Goal: Find specific page/section: Find specific page/section

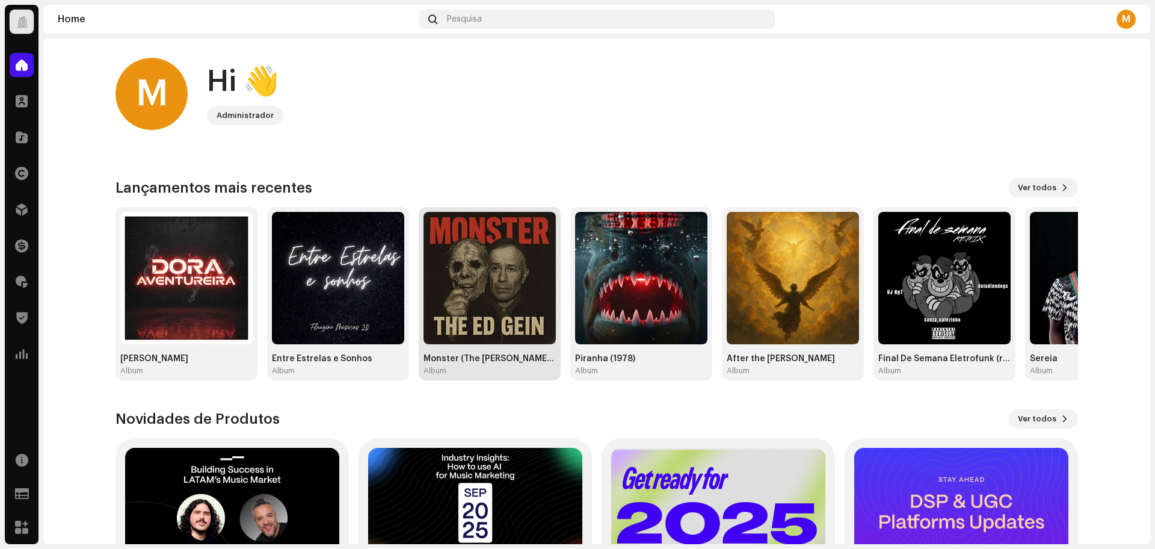
click at [501, 345] on div "Monster (The [PERSON_NAME] Story) Album" at bounding box center [490, 294] width 132 height 164
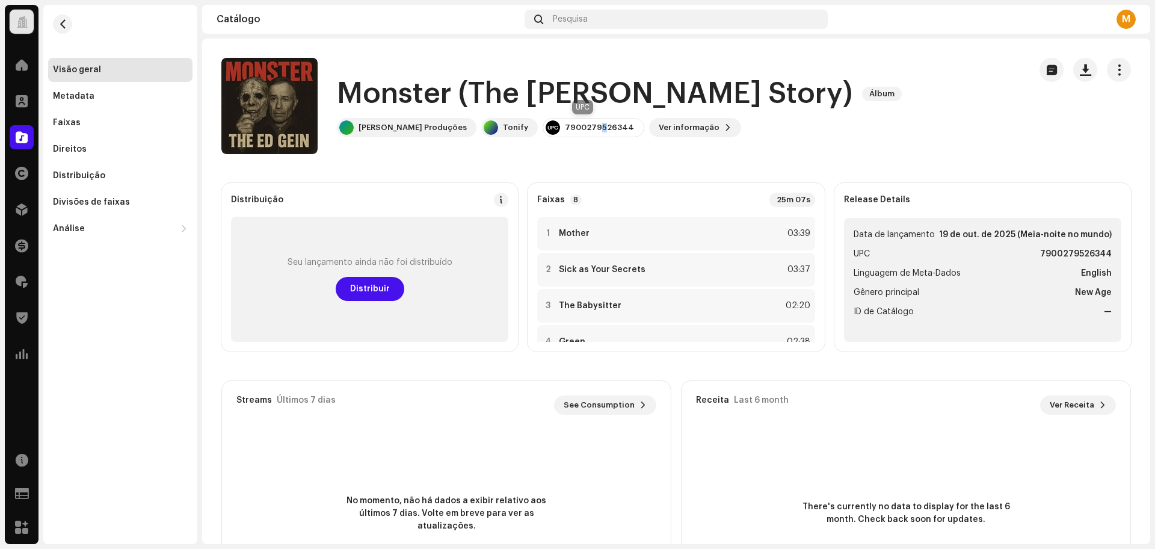
click at [594, 123] on div "7900279526344" at bounding box center [599, 128] width 69 height 10
click at [596, 14] on div "Pesquisa" at bounding box center [676, 19] width 303 height 19
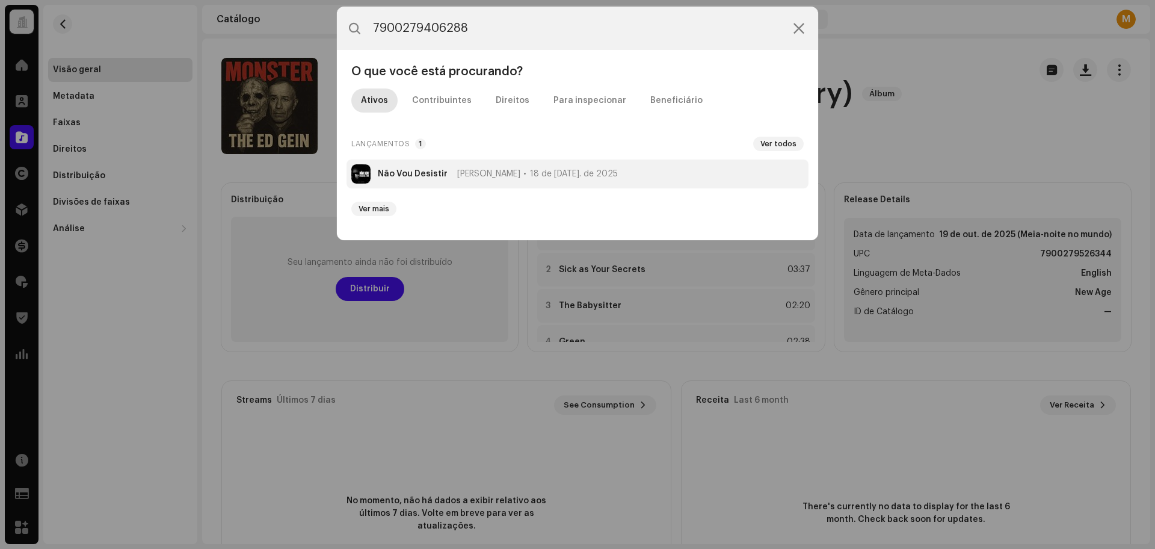
type input "7900279406288"
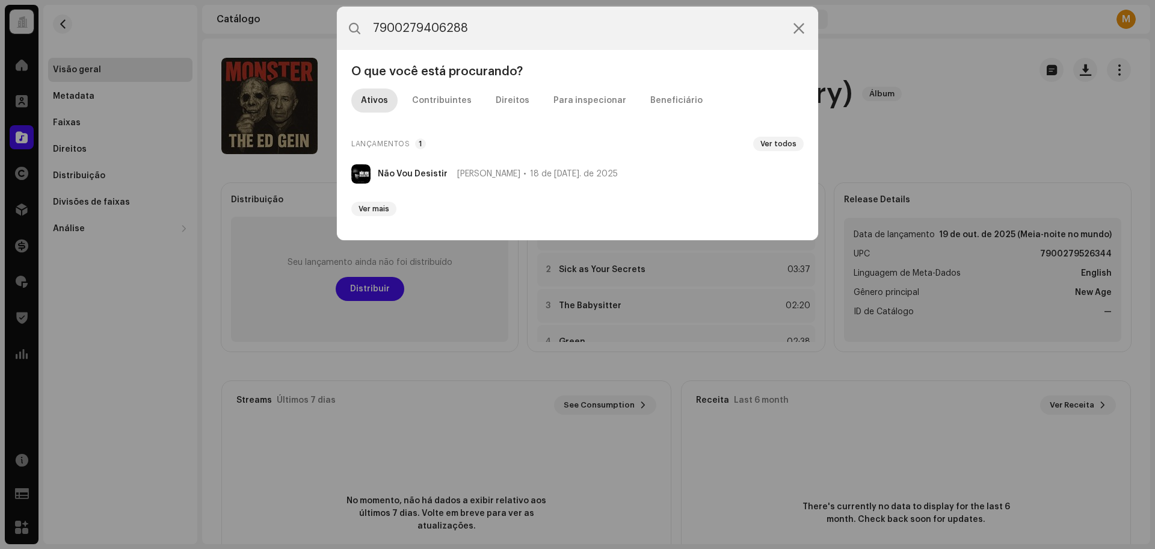
click at [409, 178] on strong "Não Vou Desistir" at bounding box center [413, 174] width 70 height 10
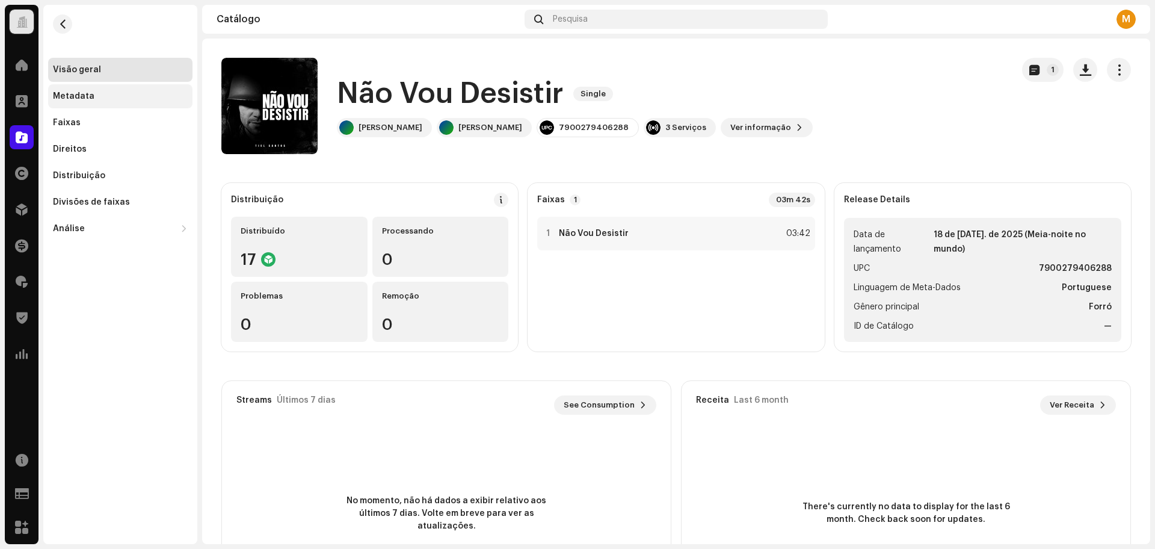
click at [126, 101] on div "Metadata" at bounding box center [120, 96] width 144 height 24
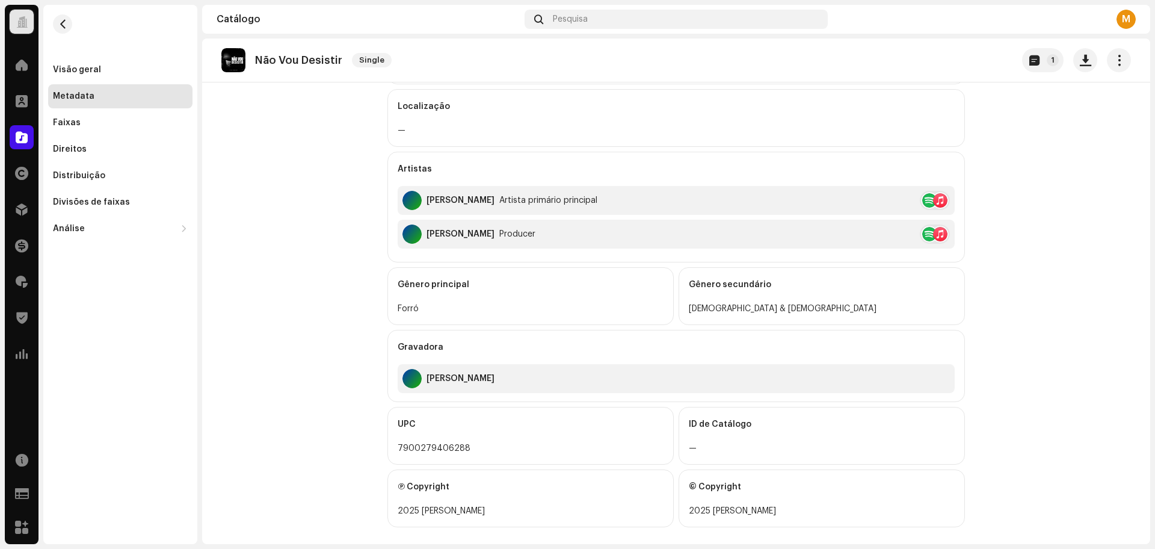
scroll to position [265, 0]
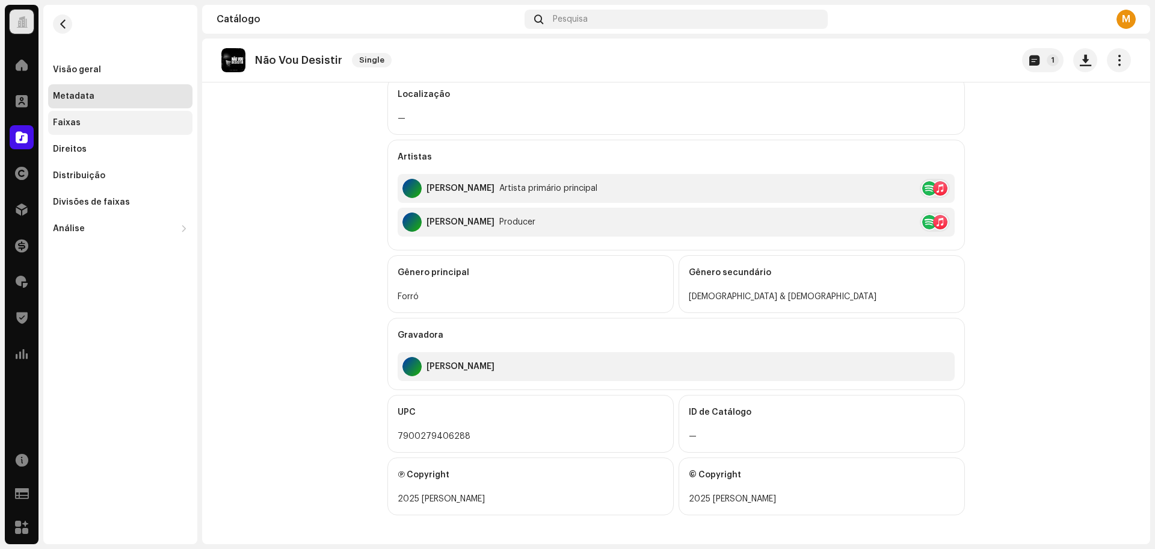
click at [124, 122] on div "Faixas" at bounding box center [120, 123] width 135 height 10
